Goal: Task Accomplishment & Management: Complete application form

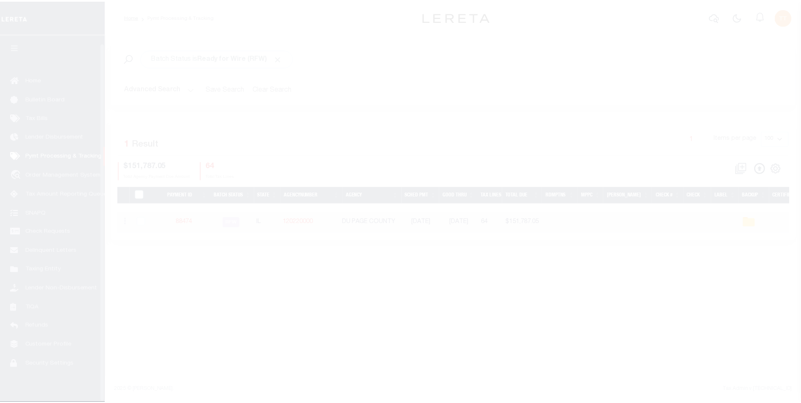
scroll to position [8, 0]
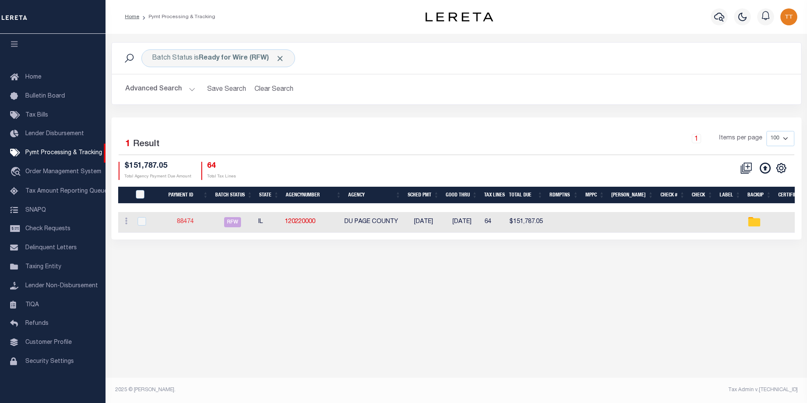
click at [185, 222] on link "88474" at bounding box center [185, 222] width 17 height 6
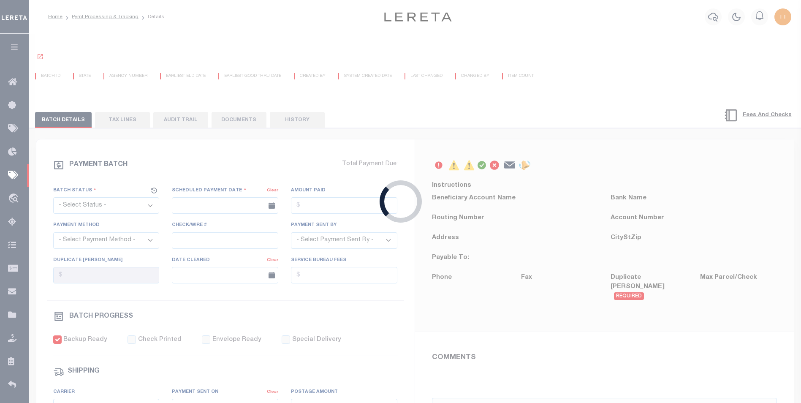
select select "RFW"
type input "[DATE]"
type input "$151,787.05"
select select "TRA"
select select "[PERSON_NAME]"
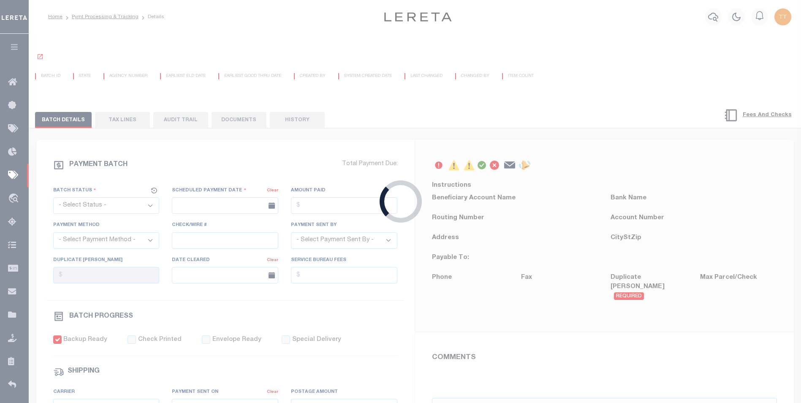
checkbox input "true"
type input "N"
radio input "true"
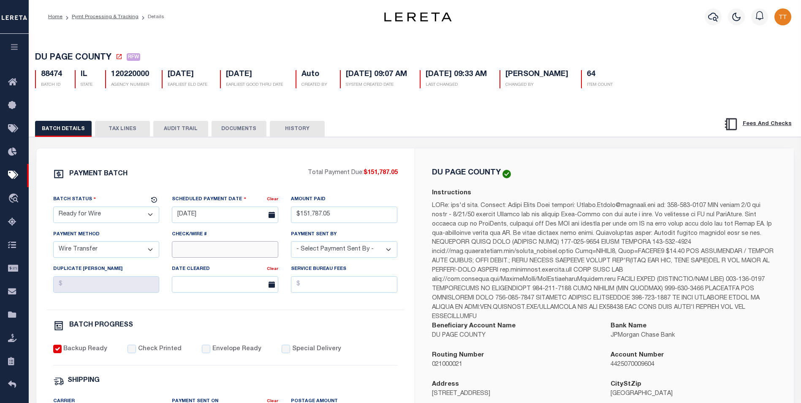
click at [203, 253] on input "Check/Wire #" at bounding box center [225, 249] width 106 height 16
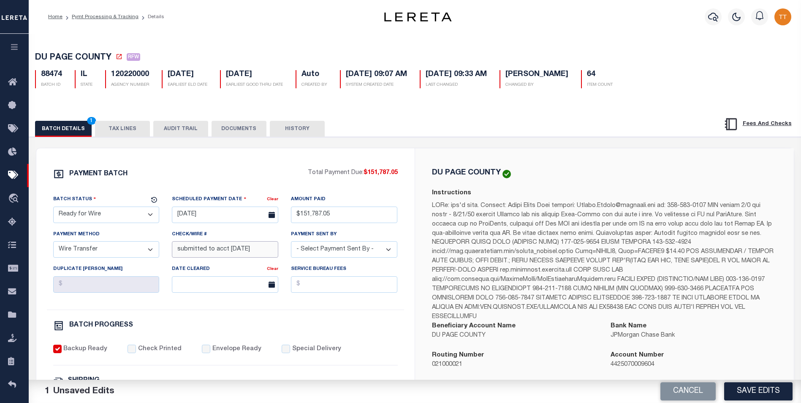
click at [255, 253] on input "submitted to acct [DATE]" at bounding box center [225, 249] width 106 height 16
type input "submitted to acct [DATE]"
click at [238, 130] on button "DOCUMENTS" at bounding box center [239, 129] width 55 height 16
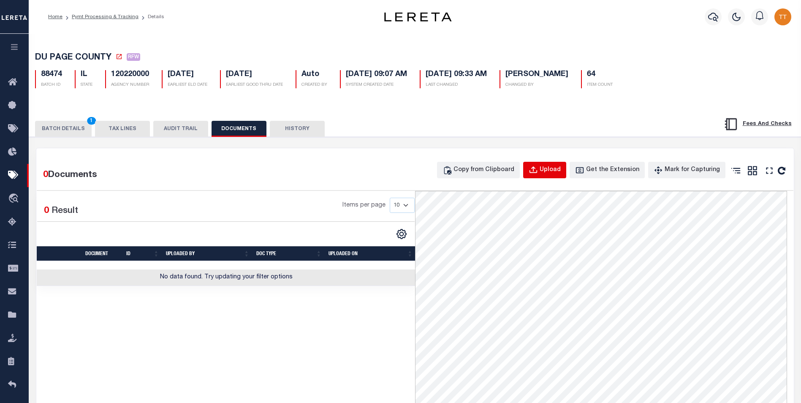
click at [554, 170] on div "Upload" at bounding box center [550, 170] width 21 height 9
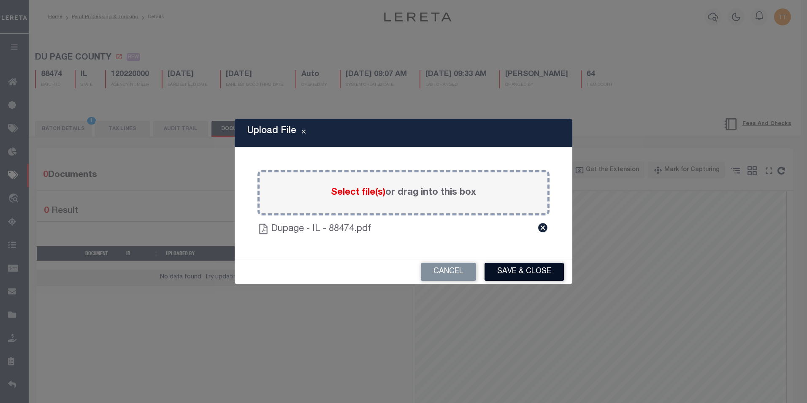
click at [516, 266] on button "Save & Close" at bounding box center [524, 272] width 79 height 18
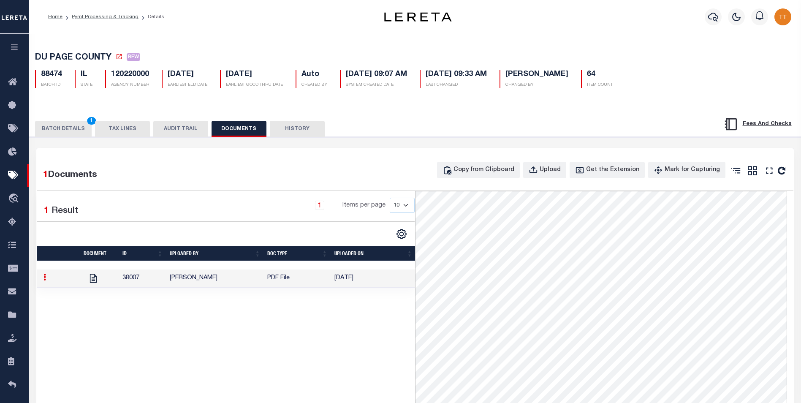
click at [71, 133] on button "BATCH DETAILS 1" at bounding box center [63, 129] width 57 height 16
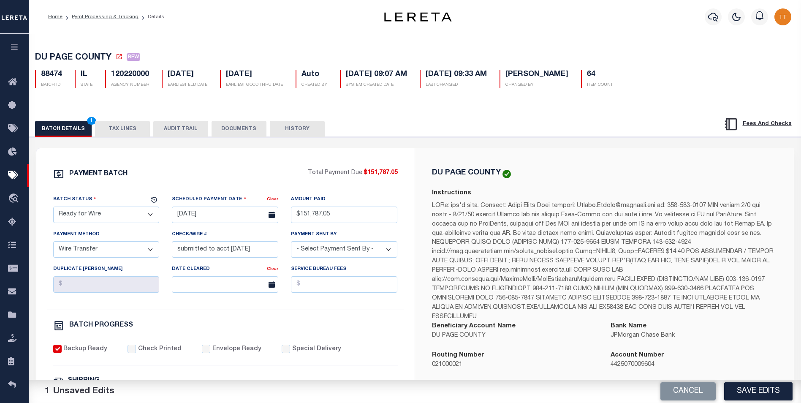
click at [229, 133] on button "DOCUMENTS" at bounding box center [239, 129] width 55 height 16
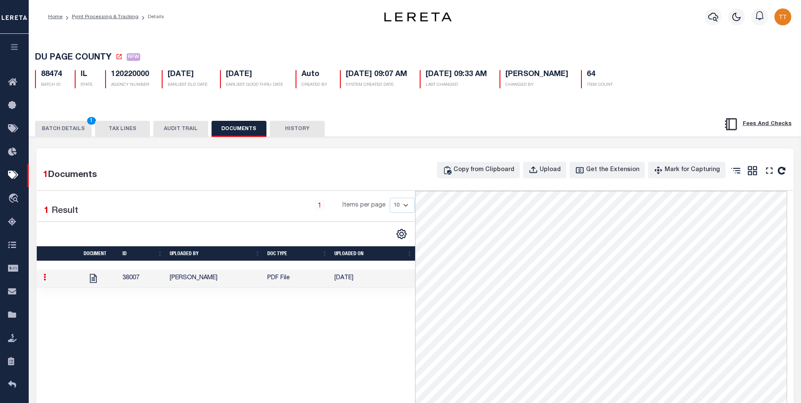
click at [69, 131] on button "BATCH DETAILS 1" at bounding box center [63, 129] width 57 height 16
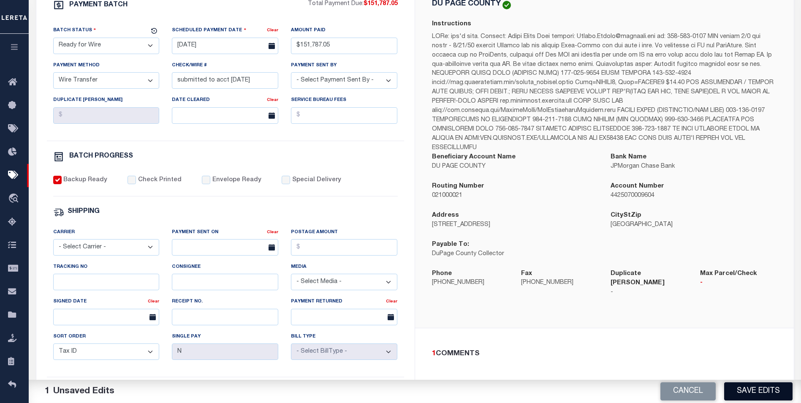
click at [740, 383] on button "Save Edits" at bounding box center [758, 391] width 68 height 18
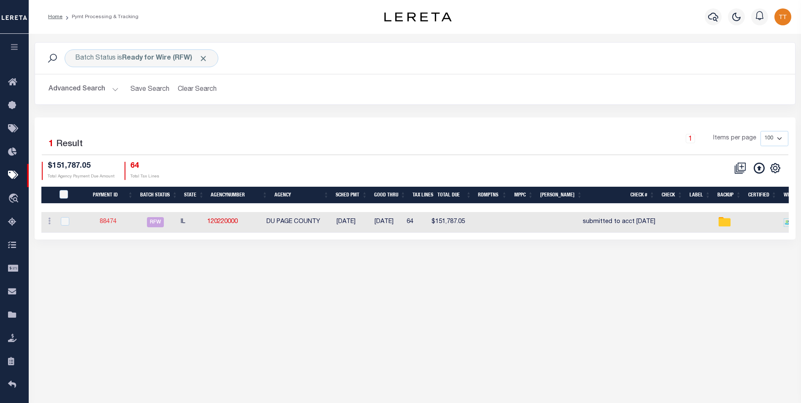
click at [109, 220] on link "88474" at bounding box center [108, 222] width 17 height 6
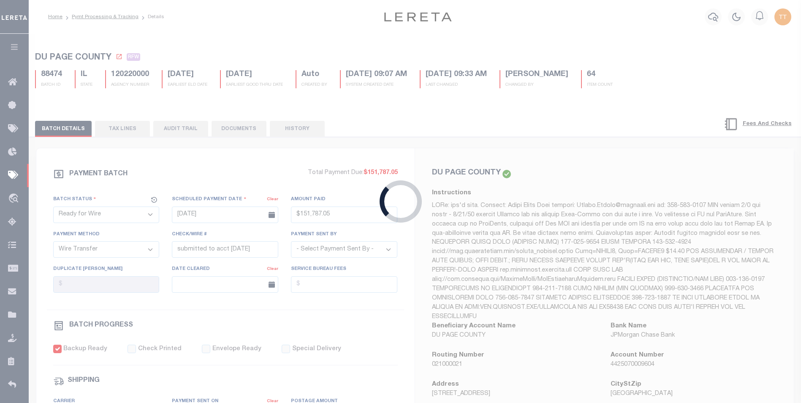
type input "$151,787.05"
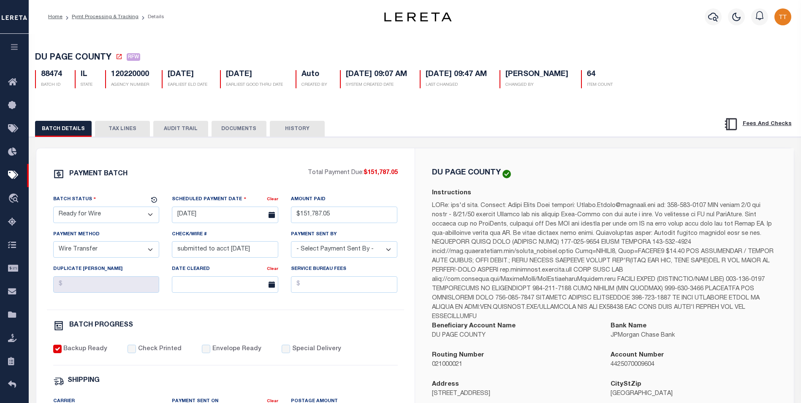
click at [239, 129] on button "DOCUMENTS" at bounding box center [239, 129] width 55 height 16
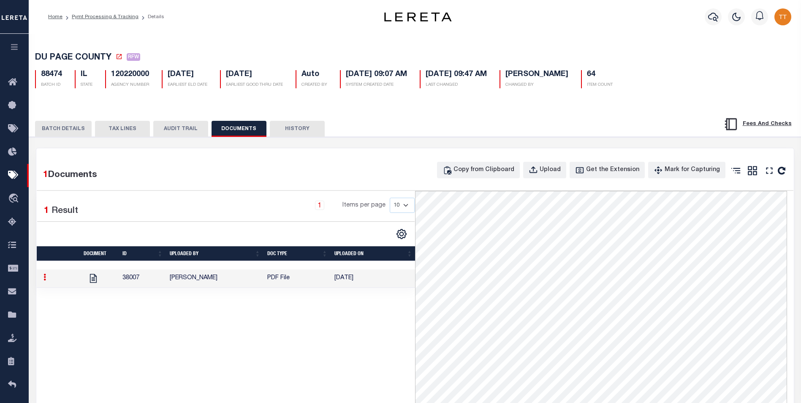
click at [43, 281] on link at bounding box center [44, 278] width 9 height 7
click at [57, 292] on link "Delete" at bounding box center [65, 291] width 49 height 14
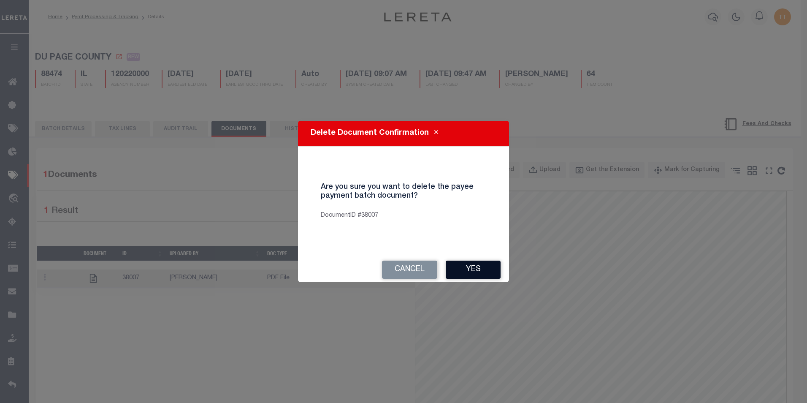
click at [470, 268] on button "Yes" at bounding box center [473, 270] width 55 height 18
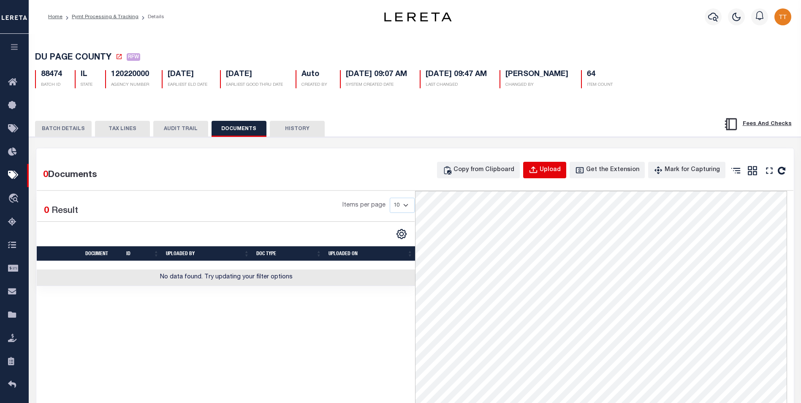
click at [561, 173] on div "Upload" at bounding box center [550, 170] width 21 height 9
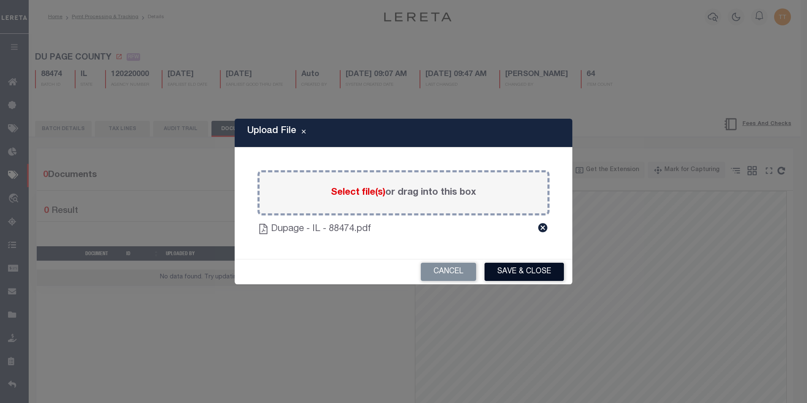
click at [516, 269] on button "Save & Close" at bounding box center [524, 272] width 79 height 18
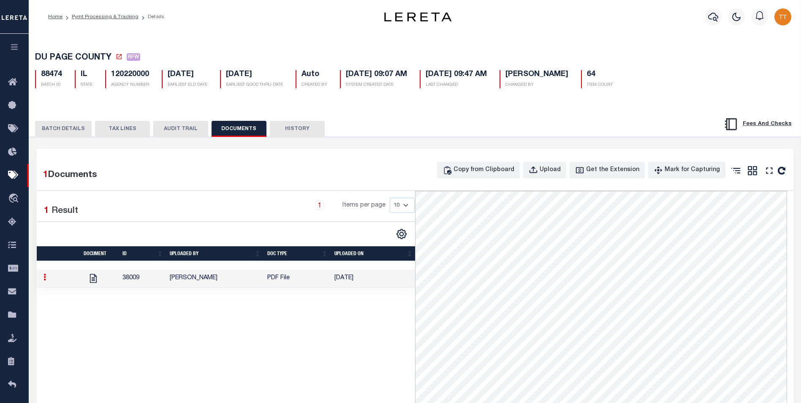
click at [76, 132] on button "BATCH DETAILS" at bounding box center [63, 129] width 57 height 16
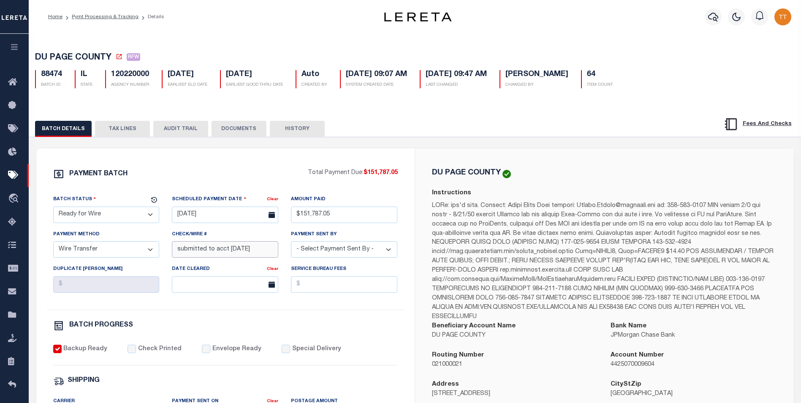
click at [261, 246] on input "submitted to acct 8/29/25" at bounding box center [225, 249] width 106 height 16
type input "submitted to acct 8/29/25"
click at [246, 130] on button "DOCUMENTS" at bounding box center [239, 129] width 55 height 16
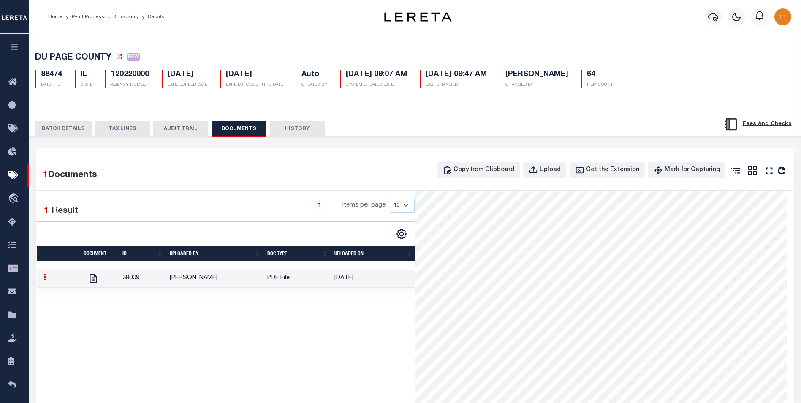
click at [62, 131] on button "BATCH DETAILS" at bounding box center [63, 129] width 57 height 16
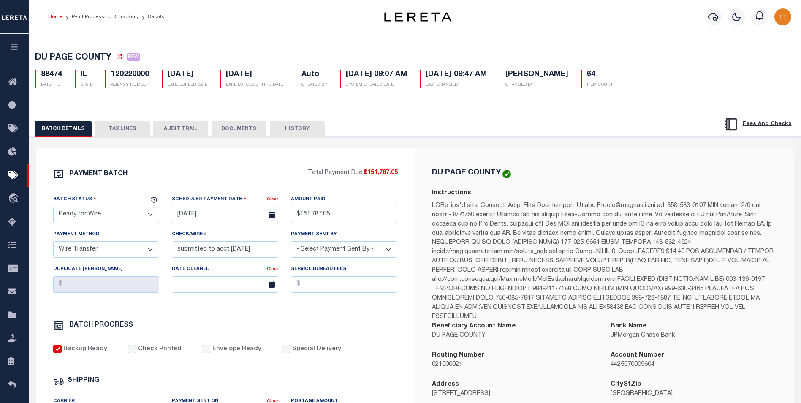
click at [52, 19] on link "Home" at bounding box center [55, 16] width 14 height 5
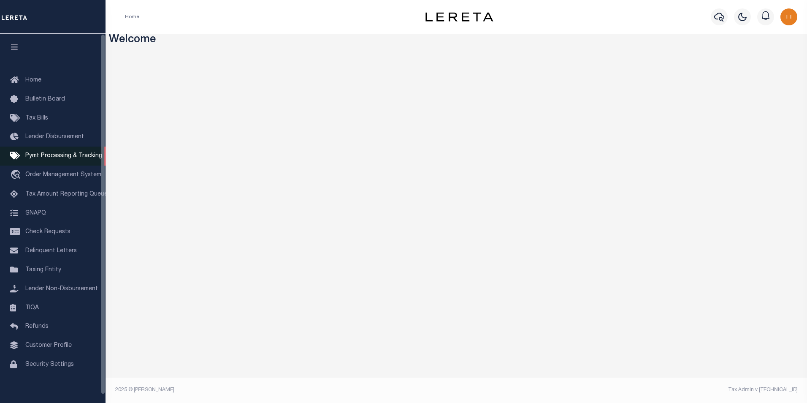
click at [72, 159] on span "Pymt Processing & Tracking" at bounding box center [63, 156] width 77 height 6
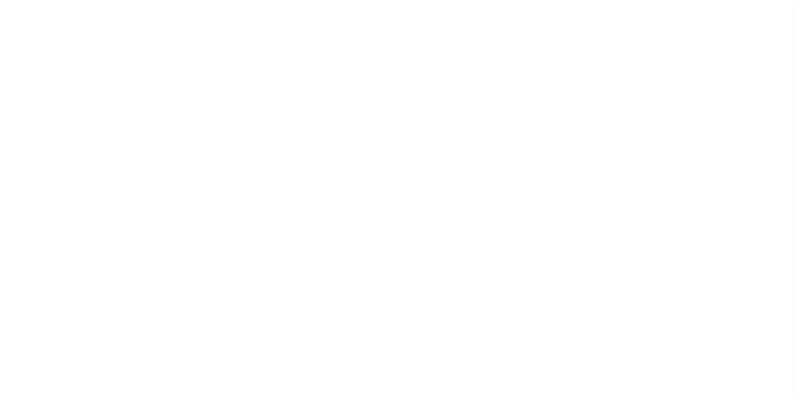
scroll to position [8, 0]
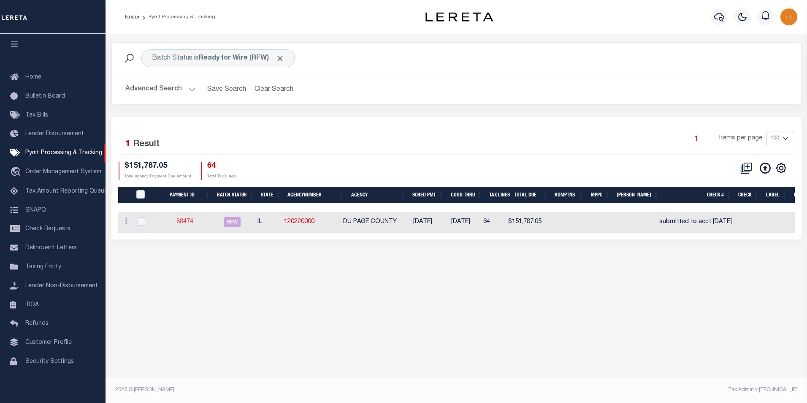
click at [193, 222] on link "88474" at bounding box center [184, 222] width 17 height 6
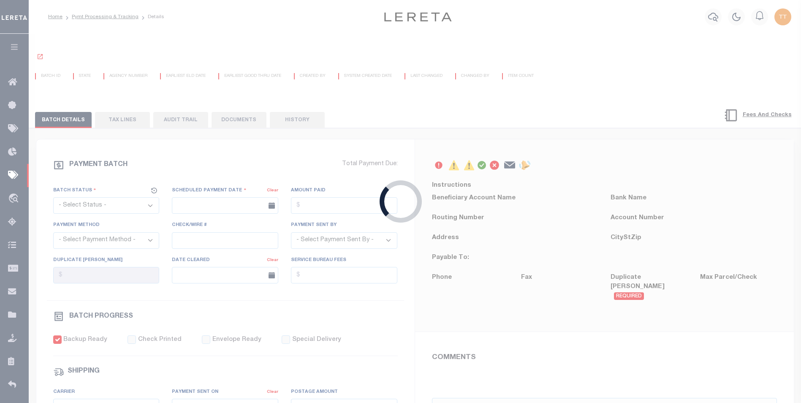
select select "RFW"
type input "[DATE]"
type input "$151,787.05"
select select "TRA"
type input "submitted to acct [DATE]"
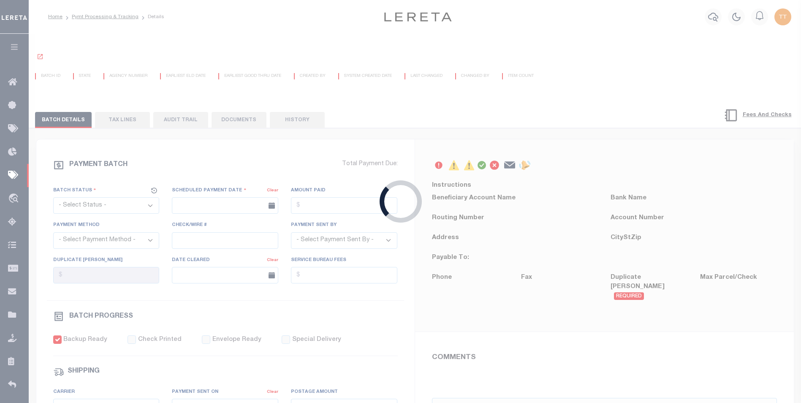
select select "[PERSON_NAME]"
checkbox input "true"
type input "N"
radio input "true"
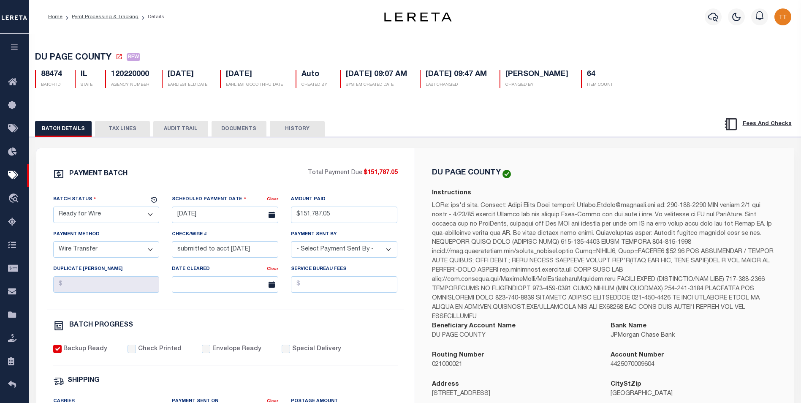
click at [245, 134] on button "DOCUMENTS" at bounding box center [239, 129] width 55 height 16
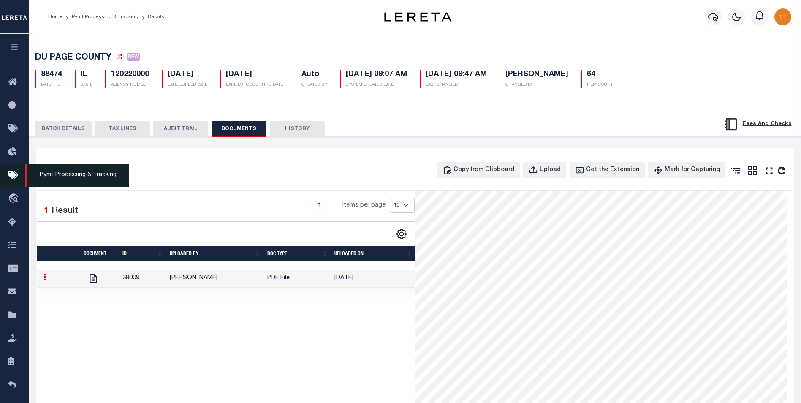
click at [72, 173] on span "Pymt Processing & Tracking" at bounding box center [77, 175] width 104 height 23
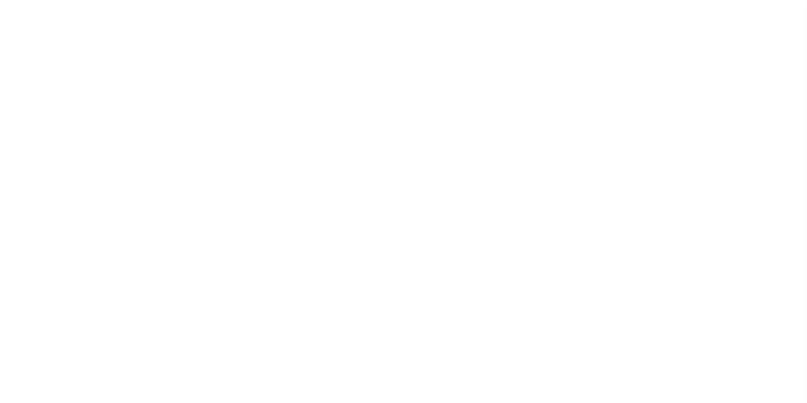
scroll to position [8, 0]
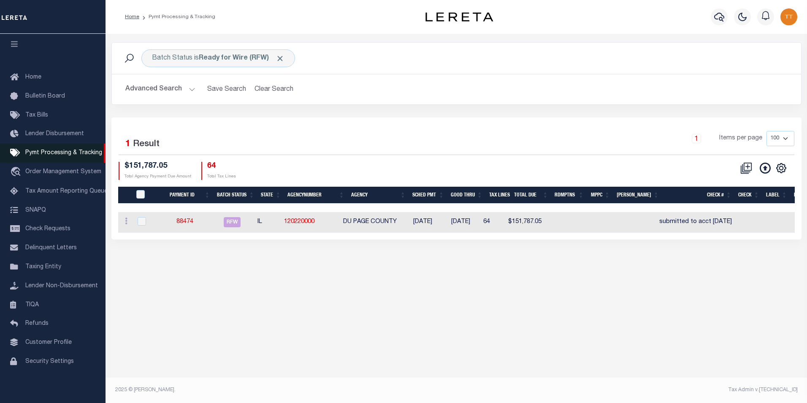
click at [50, 150] on span "Pymt Processing & Tracking" at bounding box center [63, 153] width 77 height 6
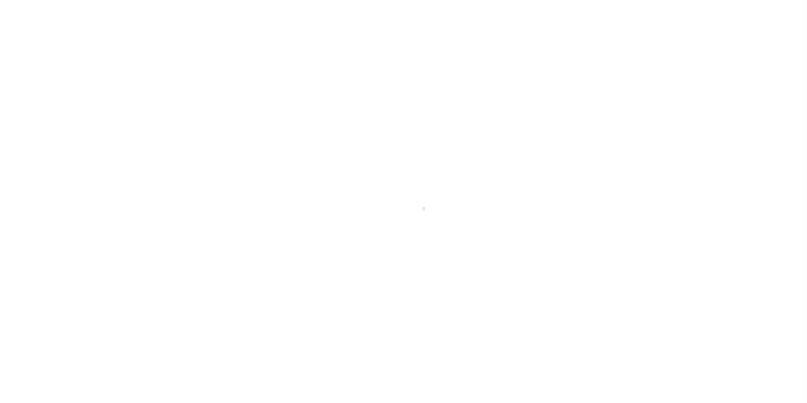
scroll to position [8, 0]
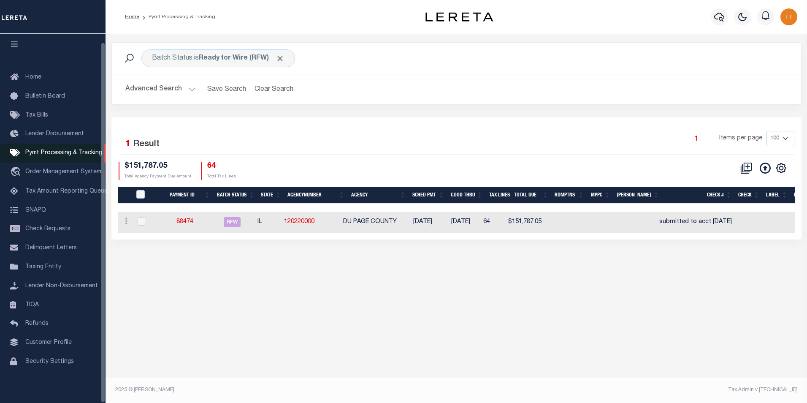
click at [75, 144] on link "Pymt Processing & Tracking" at bounding box center [53, 153] width 106 height 19
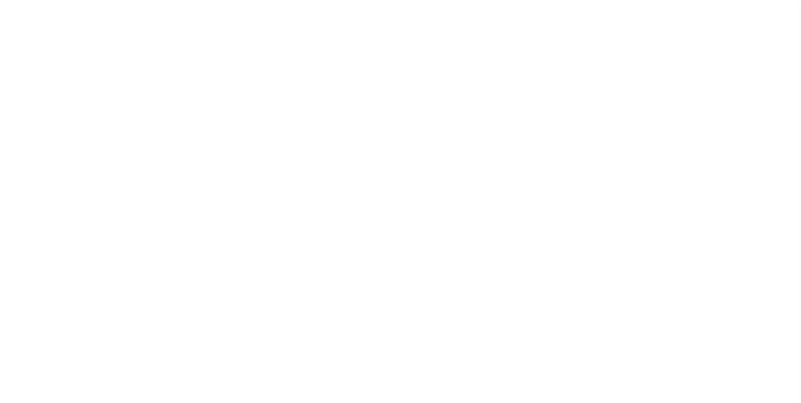
scroll to position [8, 0]
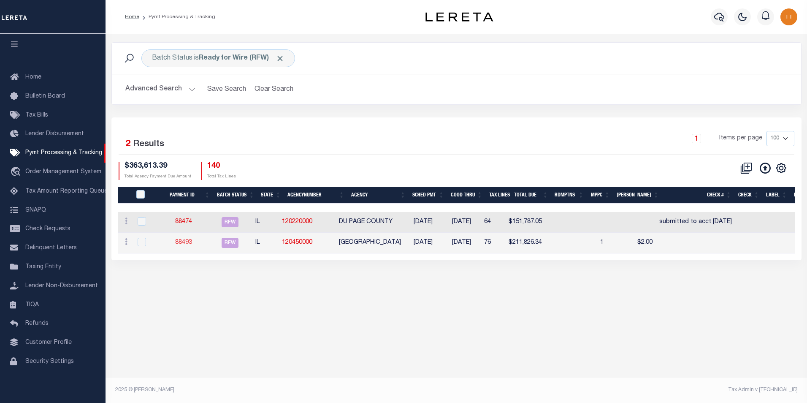
click at [187, 244] on link "88493" at bounding box center [183, 242] width 17 height 6
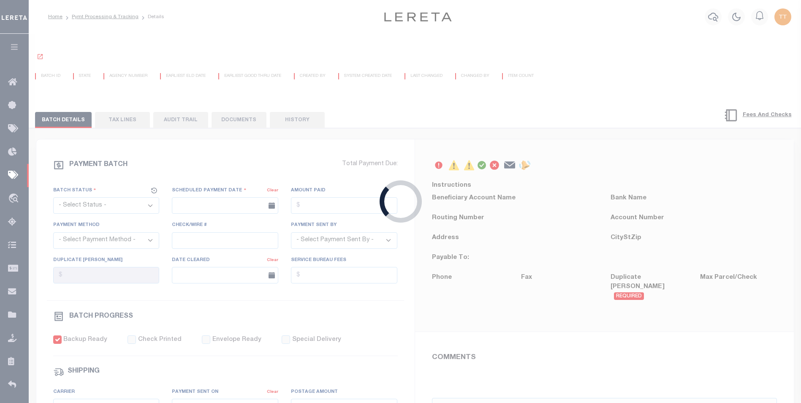
select select "RFW"
type input "[DATE]"
type input "$211,826.34"
select select "TRA"
select select "[PERSON_NAME]"
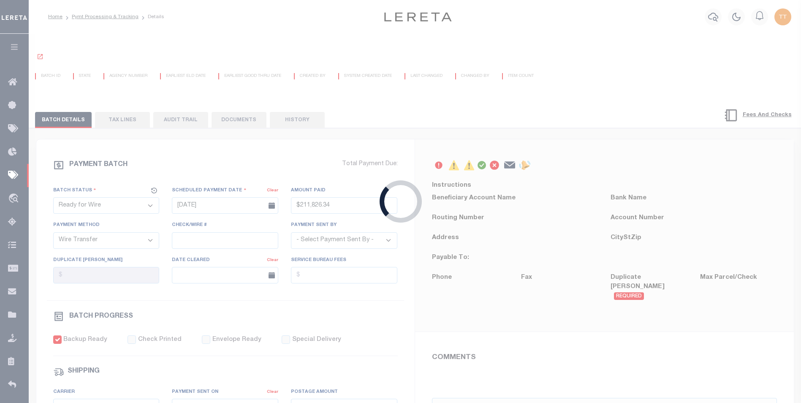
checkbox input "true"
type input "N"
radio input "true"
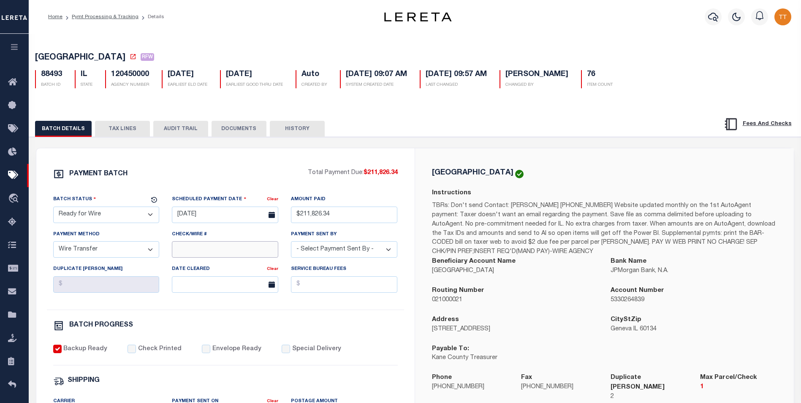
click at [204, 251] on input "Check/Wire #" at bounding box center [225, 249] width 106 height 16
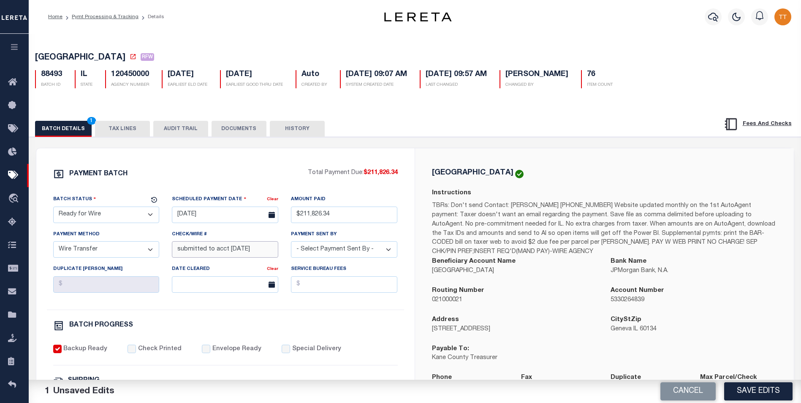
click at [258, 253] on input "submitted to acct 7/29/25" at bounding box center [225, 249] width 106 height 16
click at [230, 128] on button "DOCUMENTS" at bounding box center [239, 129] width 55 height 16
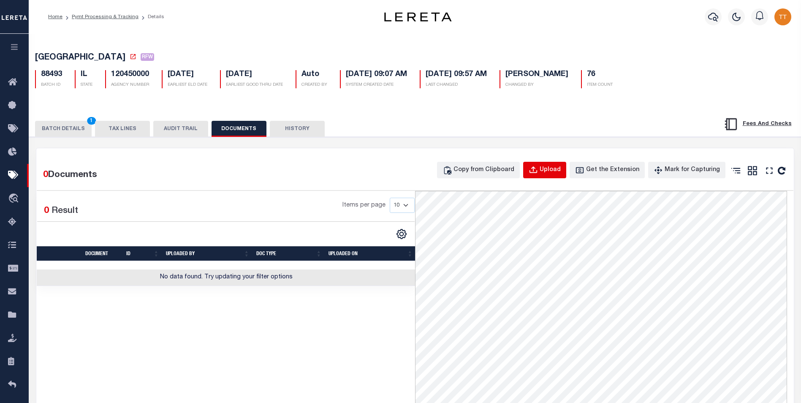
click at [557, 169] on div "Upload" at bounding box center [550, 170] width 21 height 9
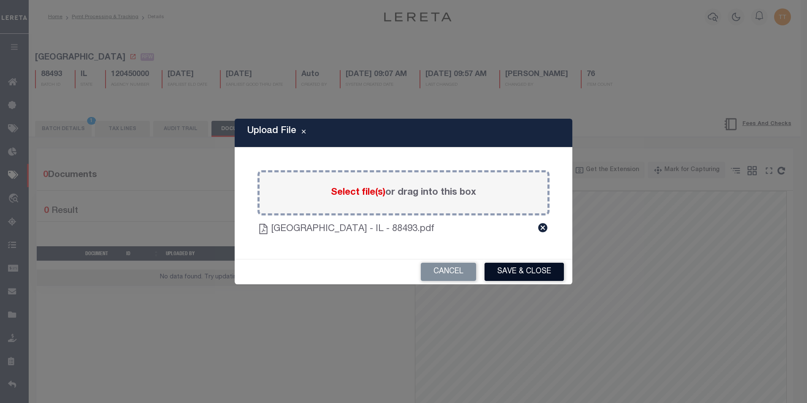
click at [530, 263] on button "Save & Close" at bounding box center [524, 272] width 79 height 18
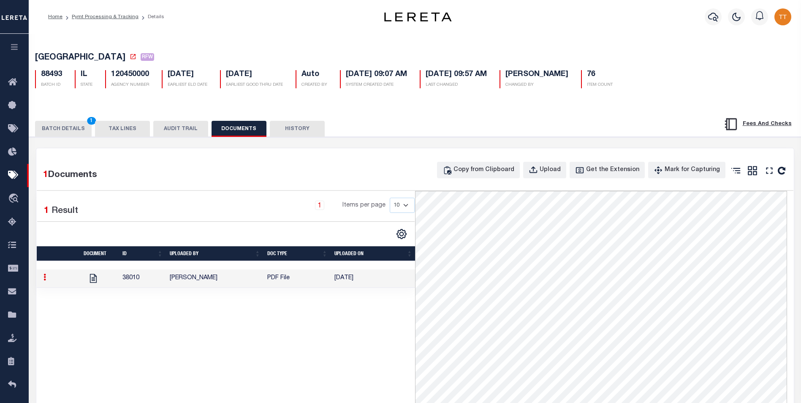
click at [68, 135] on button "BATCH DETAILS 1" at bounding box center [63, 129] width 57 height 16
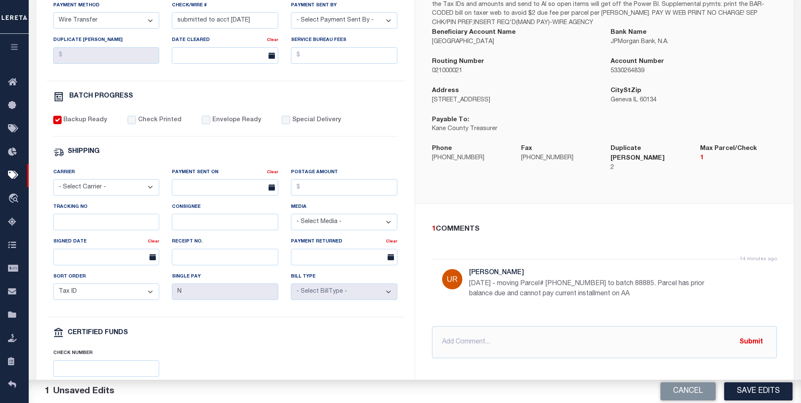
scroll to position [169, 0]
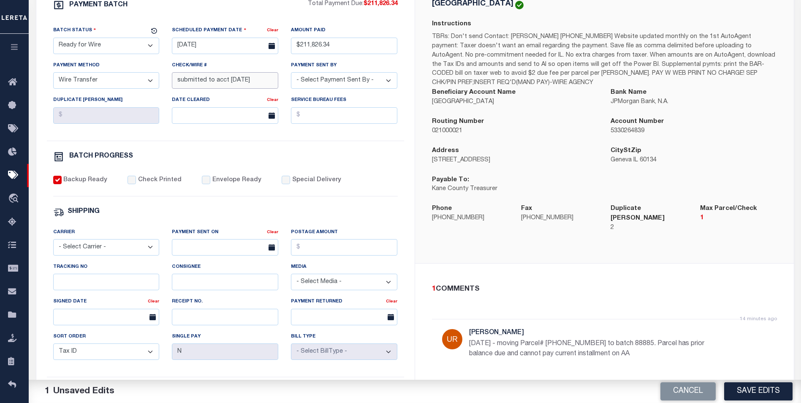
click at [237, 80] on input "submitted to acct 8/29/25" at bounding box center [225, 80] width 106 height 16
type input "submitted to acct [DATE]"
click at [752, 391] on button "Save Edits" at bounding box center [758, 391] width 68 height 18
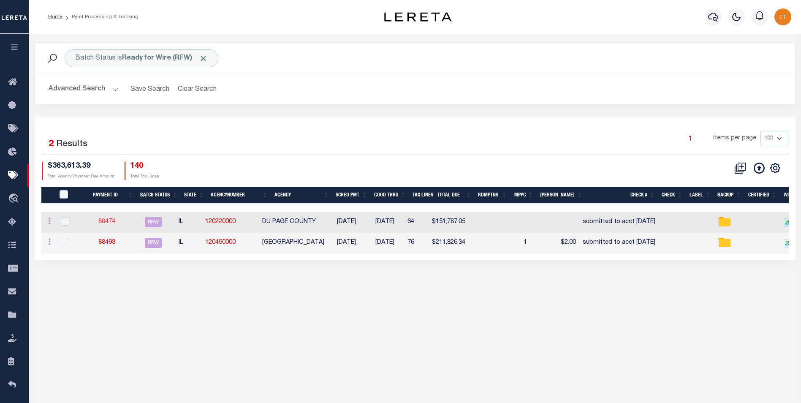
click at [104, 221] on link "88474" at bounding box center [106, 222] width 17 height 6
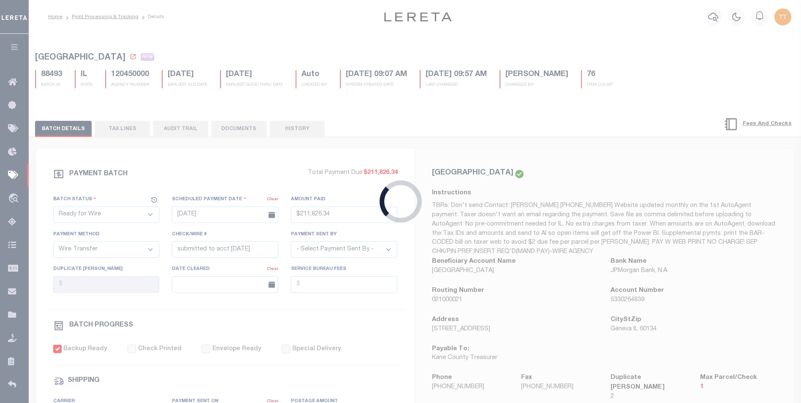
type input "$151,787.05"
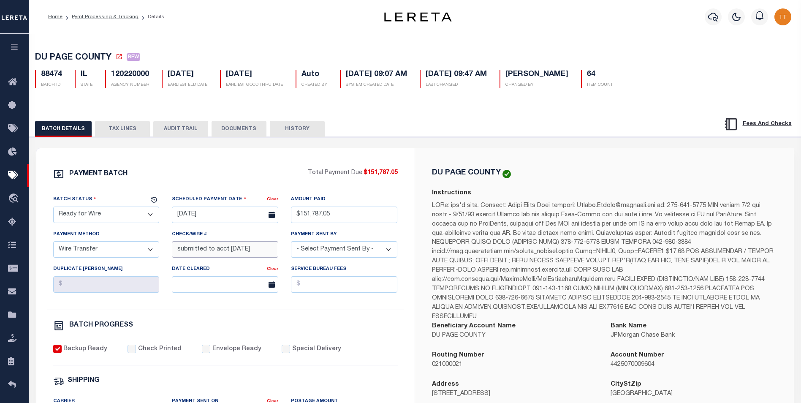
click at [254, 251] on input "submitted to acct 8/29/25" at bounding box center [225, 249] width 106 height 16
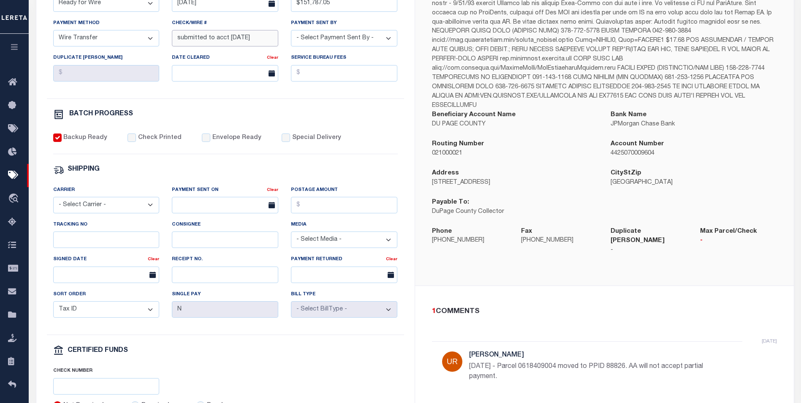
scroll to position [296, 0]
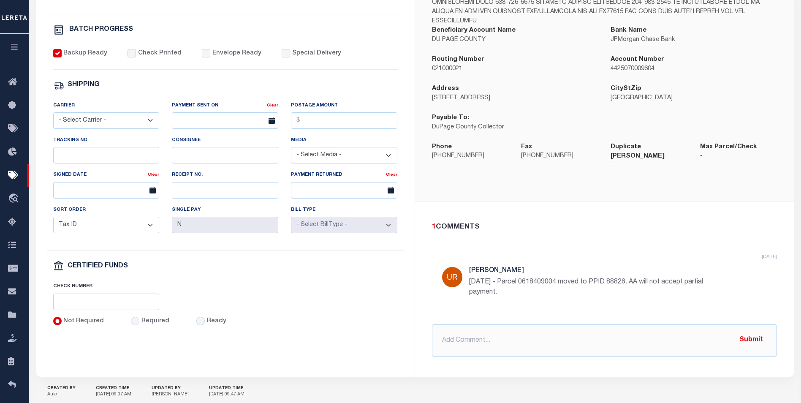
type input "submitted to acct [DATE]"
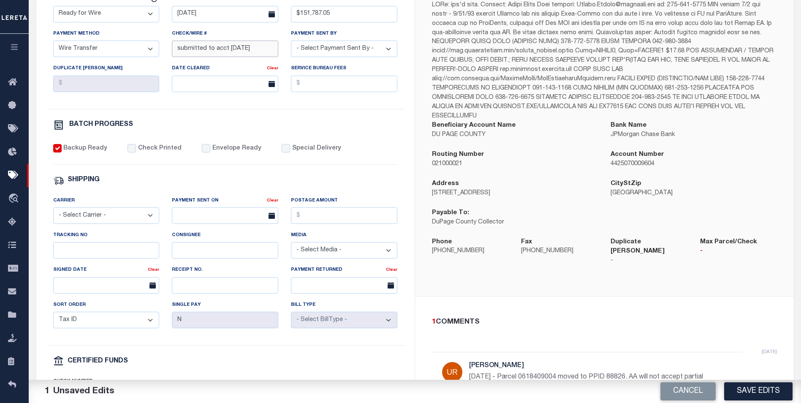
scroll to position [121, 0]
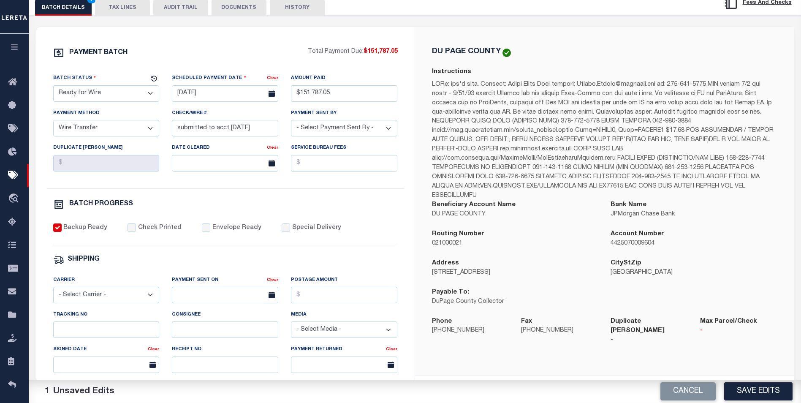
click at [242, 3] on button "DOCUMENTS" at bounding box center [239, 8] width 55 height 16
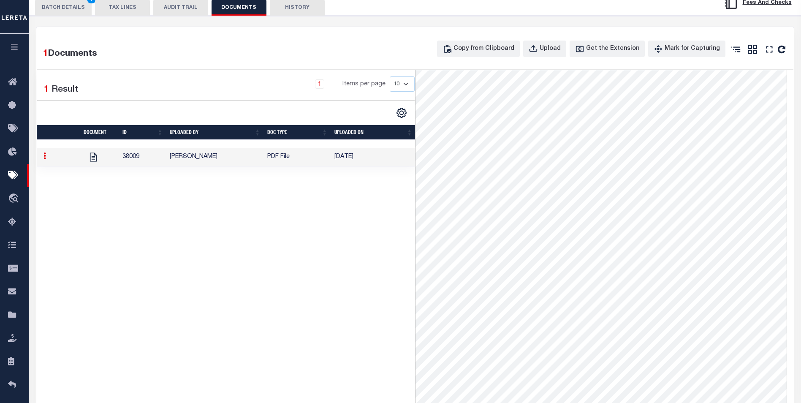
click at [67, 8] on button "BATCH DETAILS 1" at bounding box center [63, 8] width 57 height 16
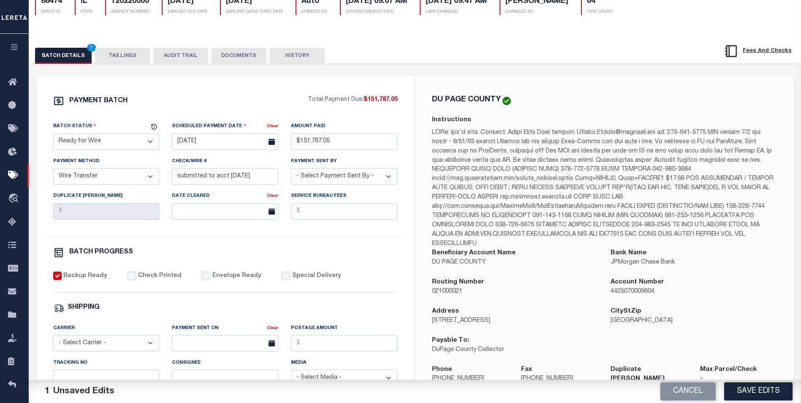
scroll to position [0, 0]
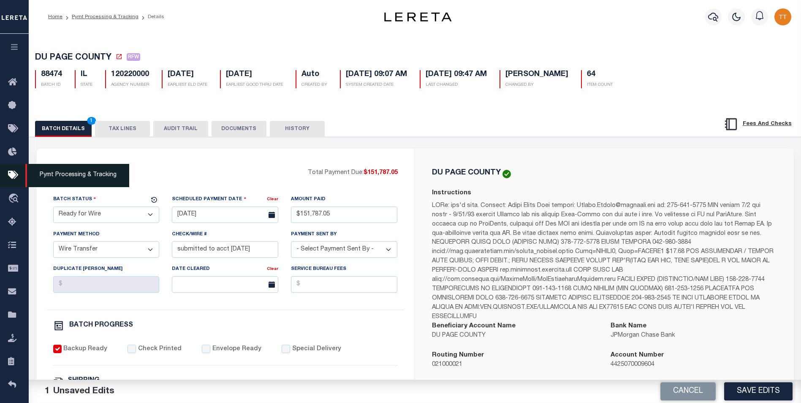
click at [64, 174] on span "Pymt Processing & Tracking" at bounding box center [77, 175] width 104 height 23
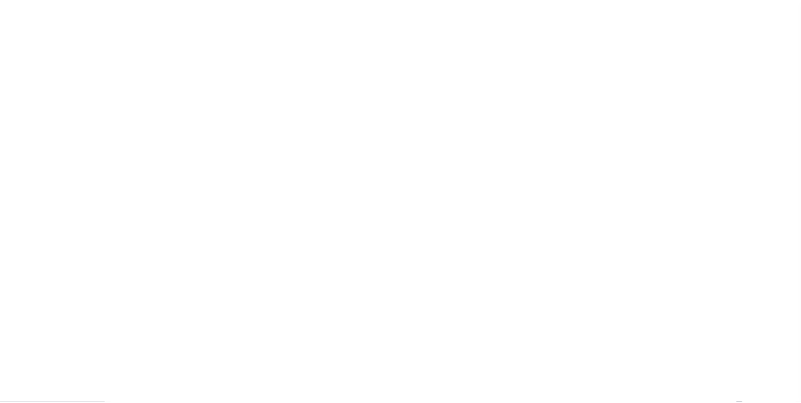
scroll to position [8, 0]
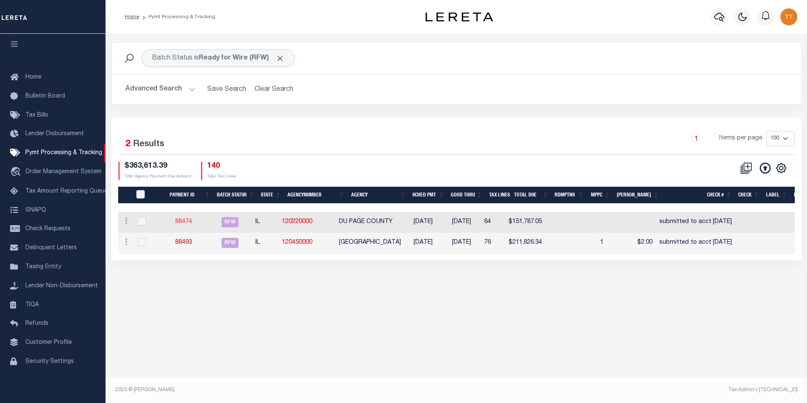
click at [189, 222] on link "88474" at bounding box center [183, 222] width 17 height 6
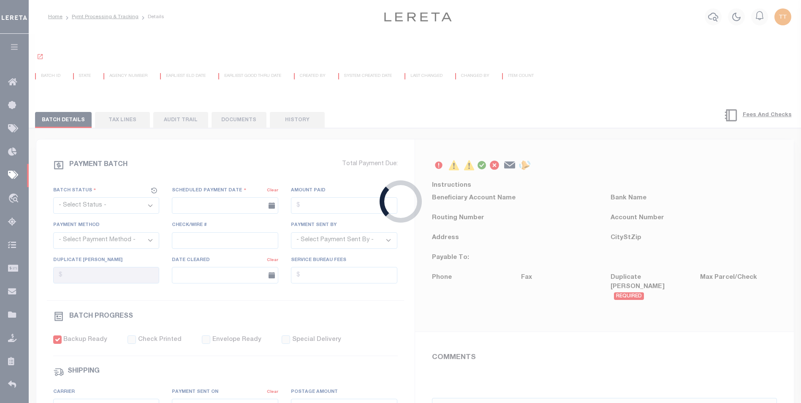
select select "RFW"
type input "[DATE]"
type input "$151,787.05"
select select "TRA"
type input "submitted to acct 8/29/25"
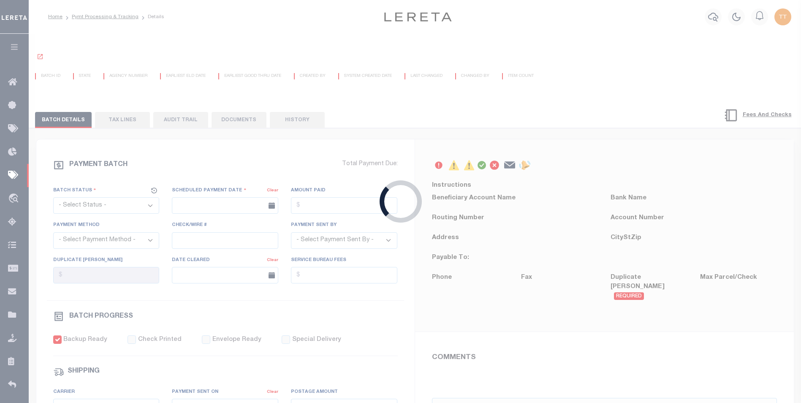
select select "[PERSON_NAME]"
checkbox input "true"
type input "N"
radio input "true"
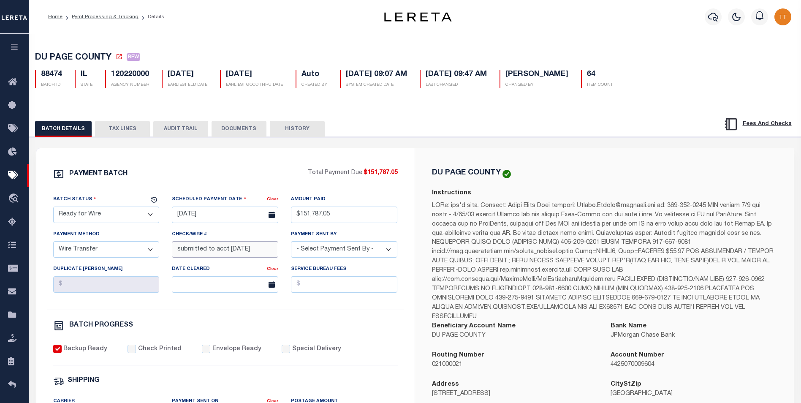
click at [251, 252] on input "submitted to acct 8/29/25" at bounding box center [225, 249] width 106 height 16
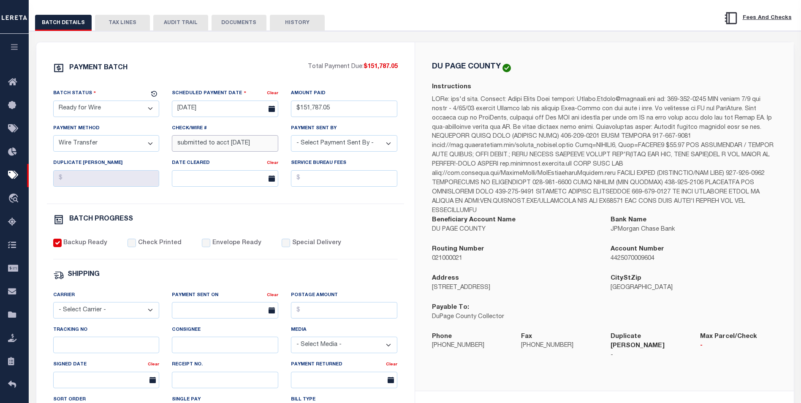
scroll to position [33, 0]
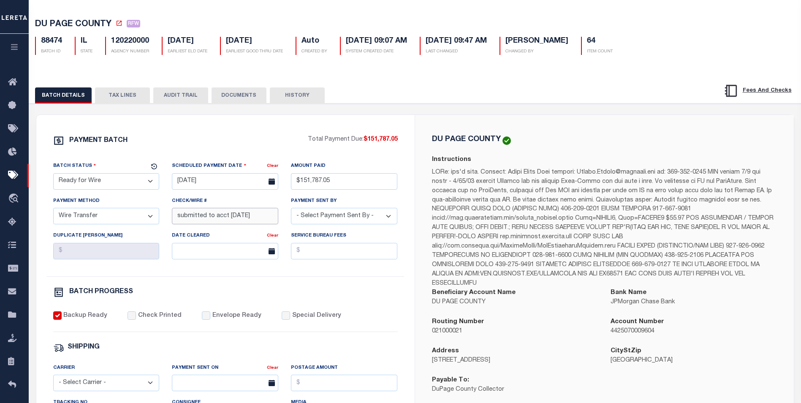
type input "submitted to acct [DATE]"
click at [138, 96] on button "TAX LINES" at bounding box center [122, 95] width 55 height 16
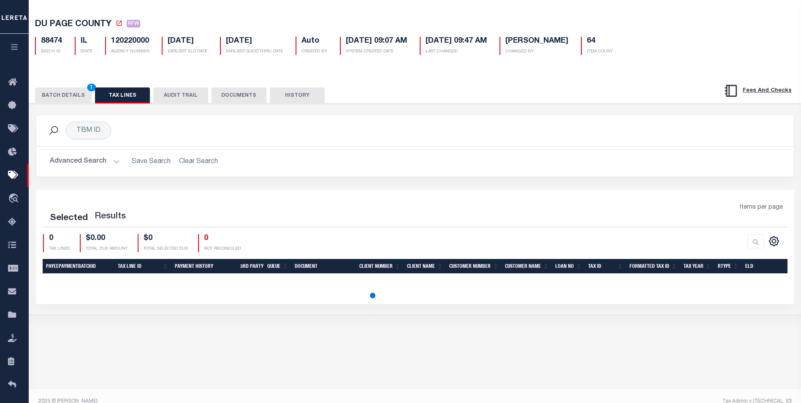
click at [76, 93] on button "BATCH DETAILS 1" at bounding box center [63, 95] width 57 height 16
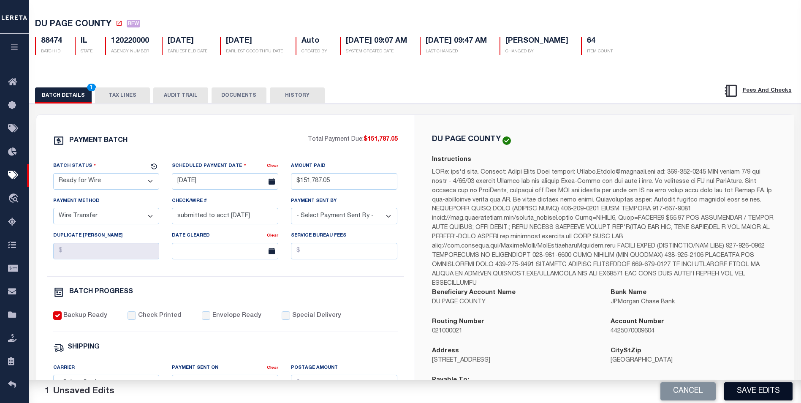
click at [740, 387] on button "Save Edits" at bounding box center [758, 391] width 68 height 18
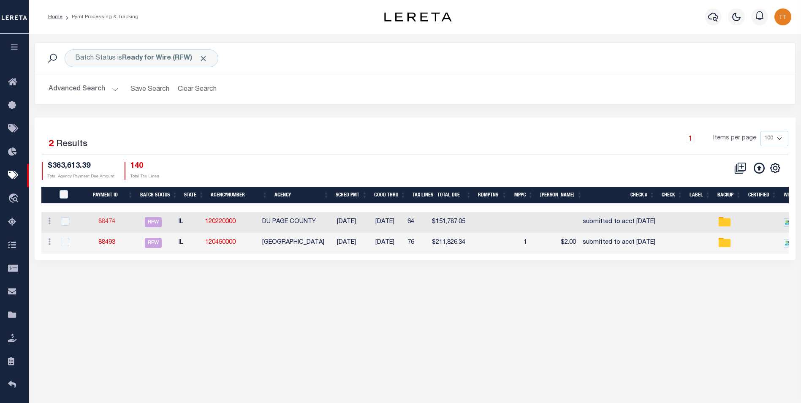
click at [115, 220] on link "88474" at bounding box center [106, 222] width 17 height 6
type input "$151,787.05"
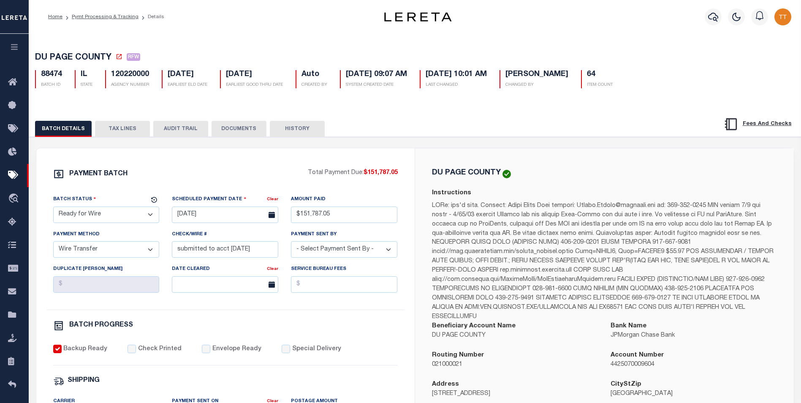
click at [120, 130] on button "TAX LINES" at bounding box center [122, 129] width 55 height 16
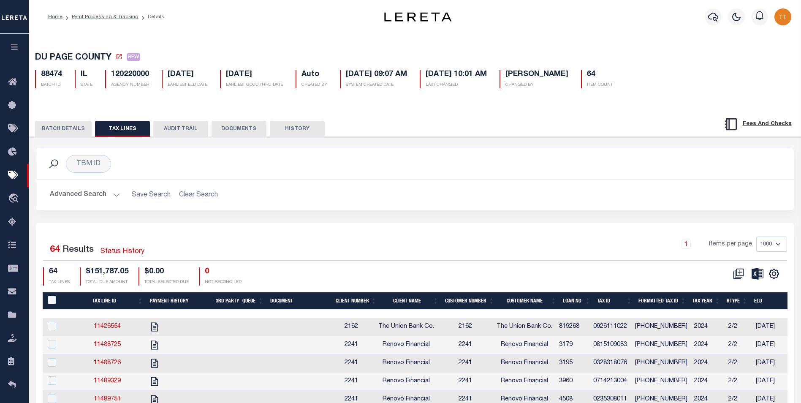
click at [235, 132] on button "DOCUMENTS" at bounding box center [239, 129] width 55 height 16
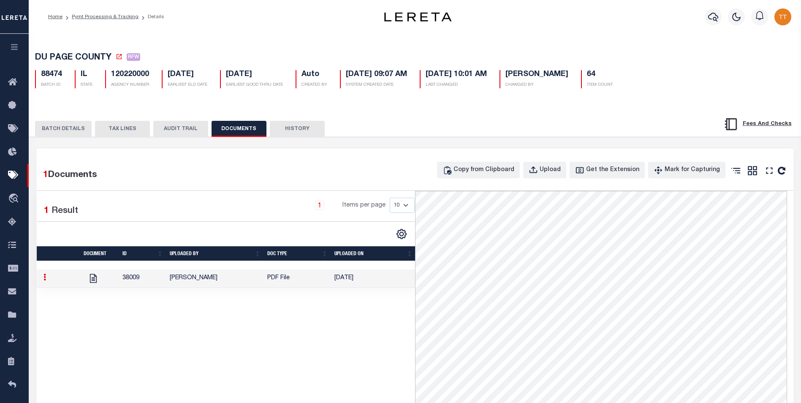
click at [83, 129] on button "BATCH DETAILS" at bounding box center [63, 129] width 57 height 16
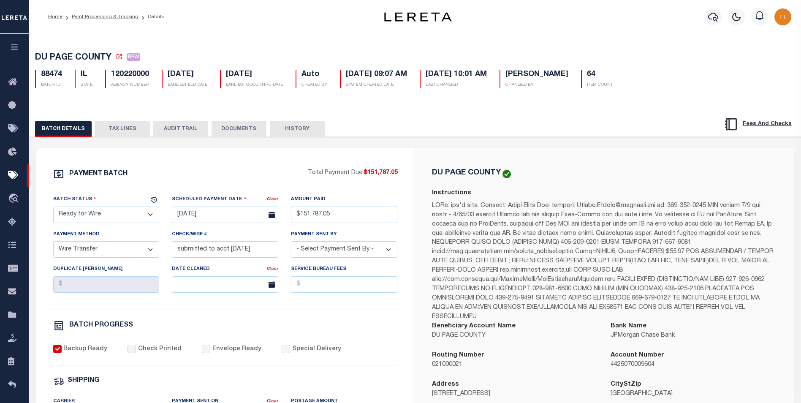
click at [126, 130] on button "TAX LINES" at bounding box center [122, 129] width 55 height 16
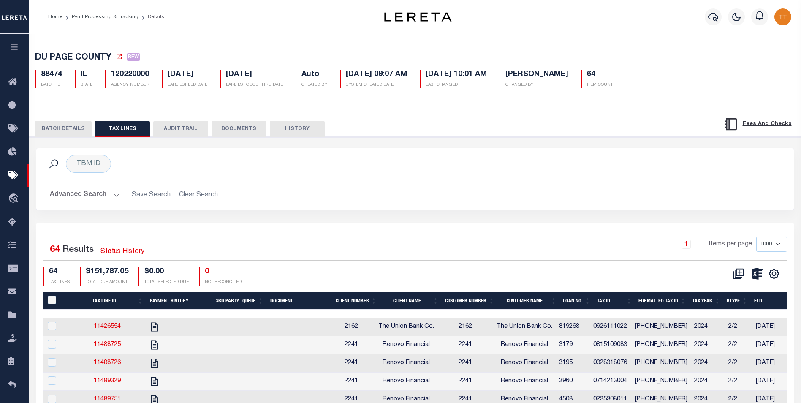
click at [66, 128] on button "BATCH DETAILS" at bounding box center [63, 129] width 57 height 16
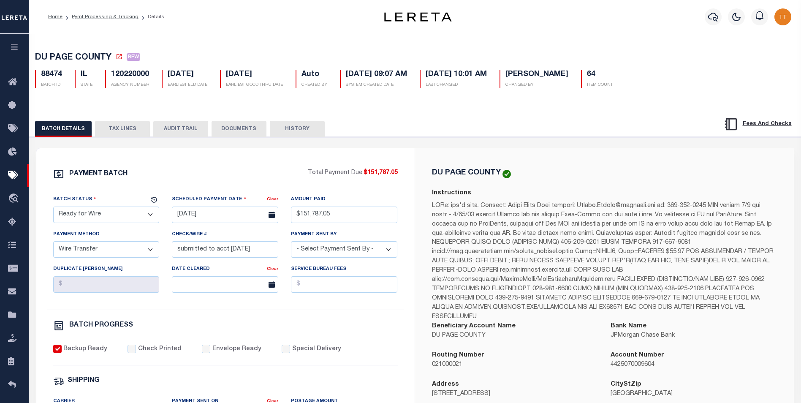
click at [222, 129] on button "DOCUMENTS" at bounding box center [239, 129] width 55 height 16
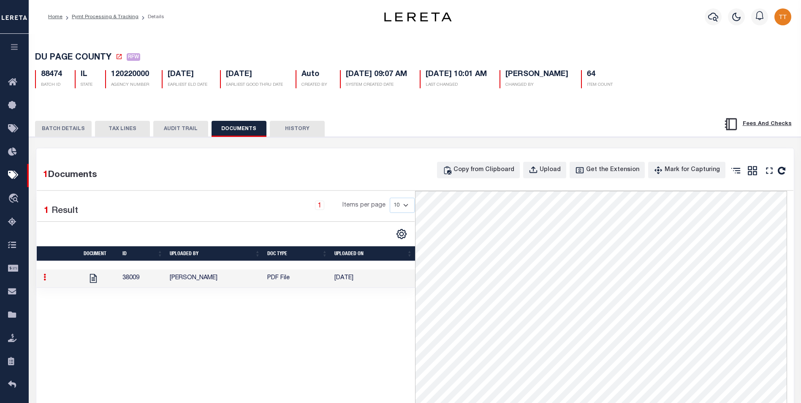
click at [60, 130] on button "BATCH DETAILS" at bounding box center [63, 129] width 57 height 16
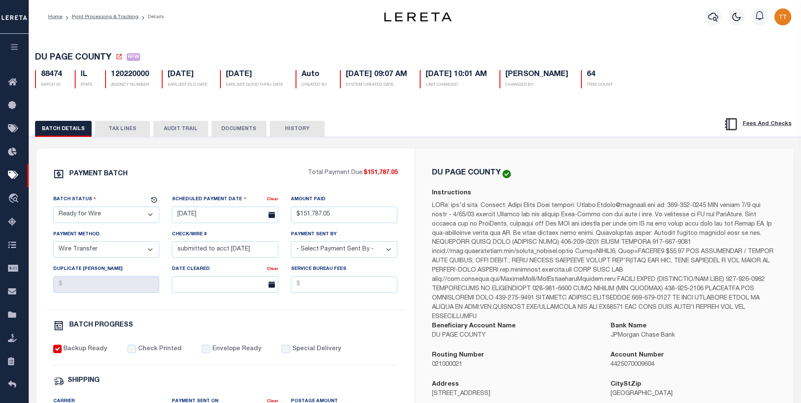
click at [484, 14] on div "Profile Sign out" at bounding box center [638, 17] width 314 height 30
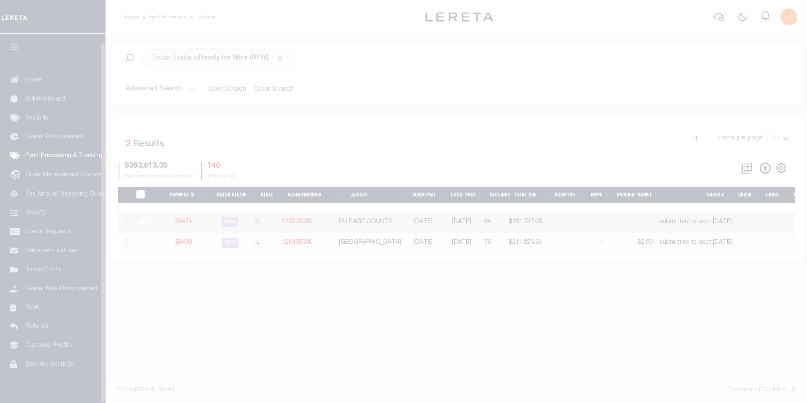
scroll to position [8, 0]
